Goal: Information Seeking & Learning: Learn about a topic

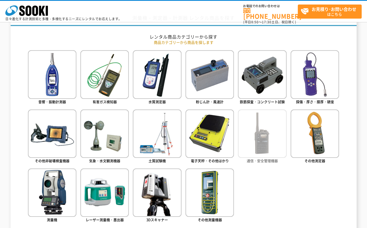
scroll to position [213, 0]
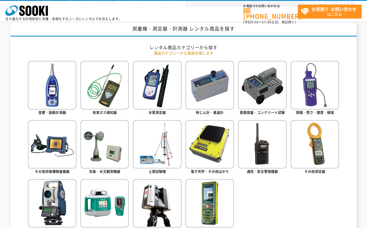
click at [265, 214] on ul "音響・振動計測器 有害ガス検知器 水質測定器 粉じん計・風速計 鉄筋探査・コンクリート試験 探傷・厚さ・膜厚・硬度" at bounding box center [183, 155] width 311 height 188
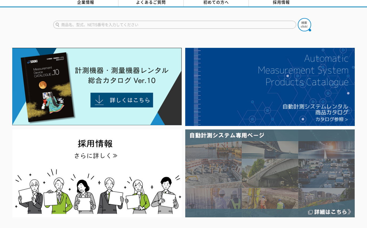
scroll to position [27, 0]
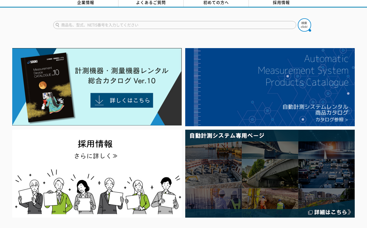
click at [141, 22] on input "text" at bounding box center [174, 25] width 243 height 8
type input "回路計"
click at [298, 18] on button at bounding box center [304, 24] width 13 height 13
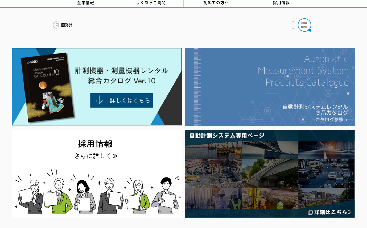
click at [295, 109] on img at bounding box center [269, 87] width 169 height 78
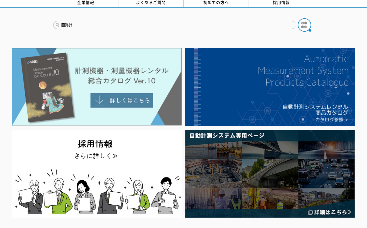
click at [151, 100] on img at bounding box center [96, 87] width 169 height 78
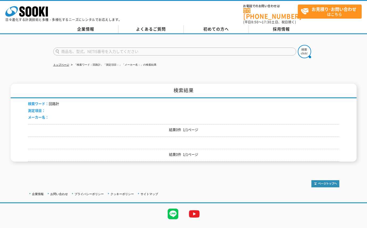
click at [78, 49] on input "text" at bounding box center [174, 52] width 243 height 8
type input "低圧検電器"
click at [304, 51] on img at bounding box center [304, 51] width 13 height 13
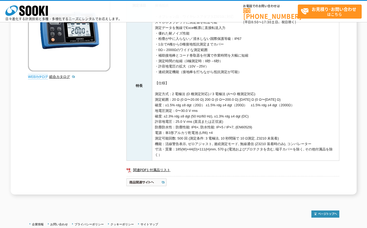
scroll to position [106, 0]
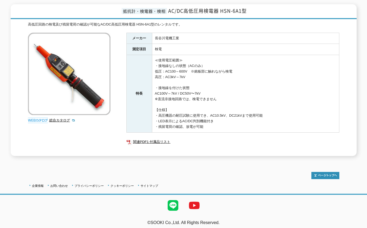
scroll to position [67, 0]
